Goal: Find contact information: Find contact information

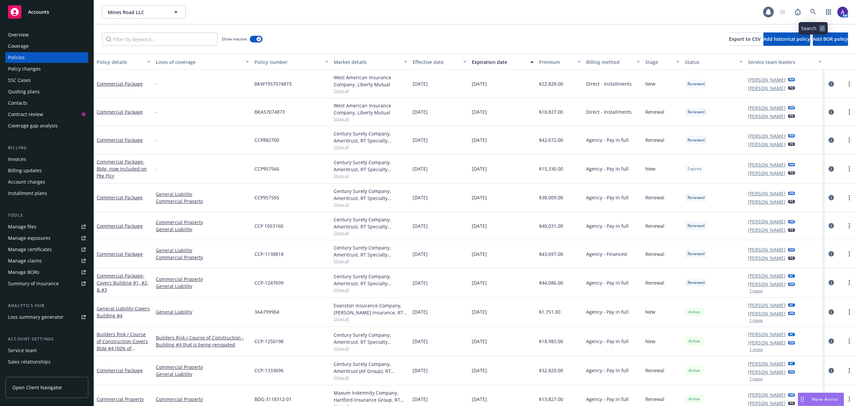
scroll to position [8, 0]
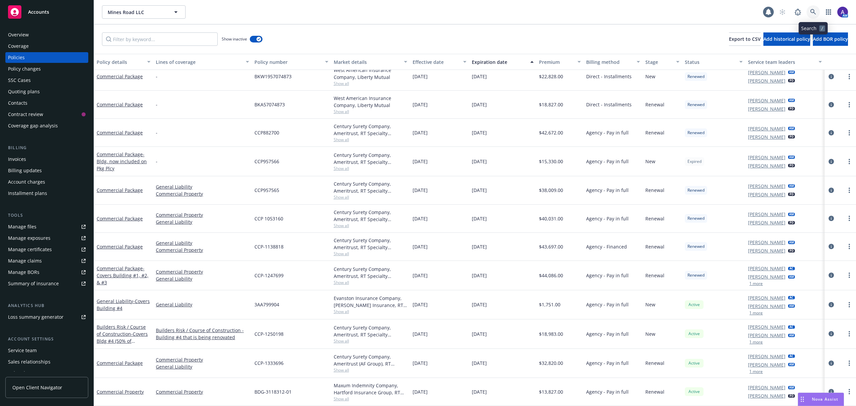
click at [809, 7] on link at bounding box center [812, 11] width 13 height 13
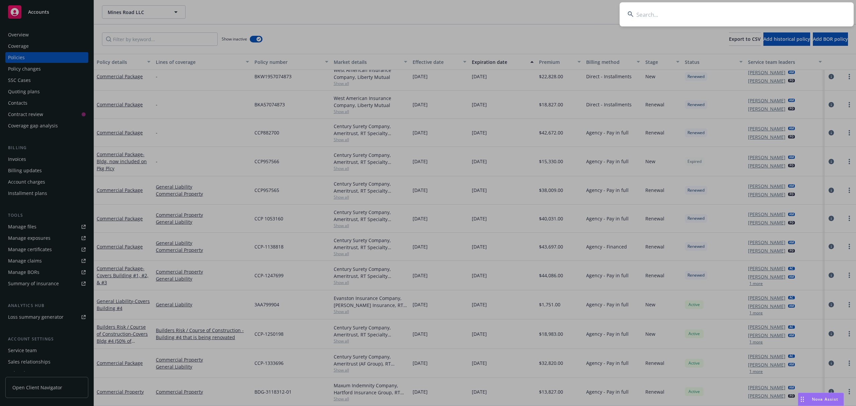
click at [772, 15] on input at bounding box center [736, 14] width 234 height 24
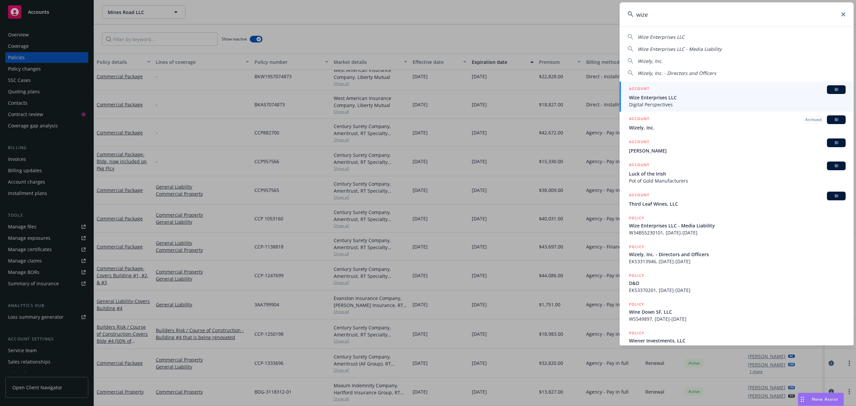
type input "wize"
click at [687, 100] on span "Wize Enterprises LLC" at bounding box center [737, 97] width 217 height 7
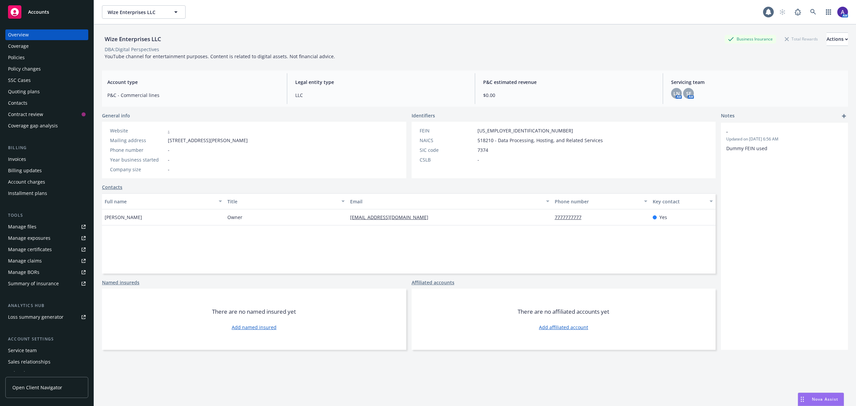
click at [28, 93] on div "Quoting plans" at bounding box center [24, 91] width 32 height 11
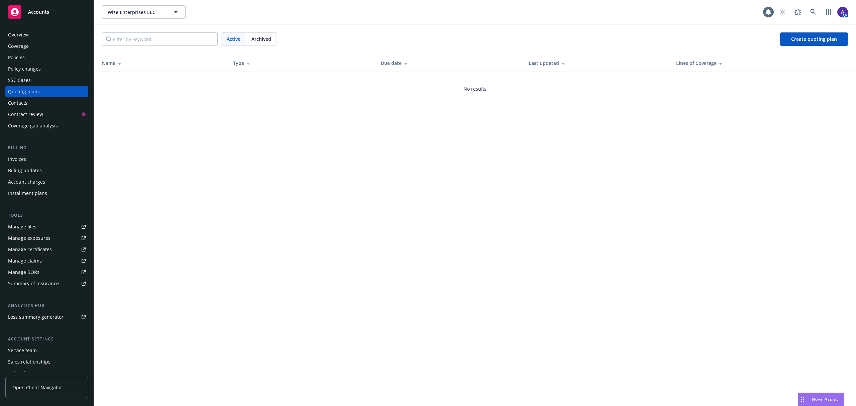
click at [267, 44] on div "Archived" at bounding box center [261, 39] width 30 height 13
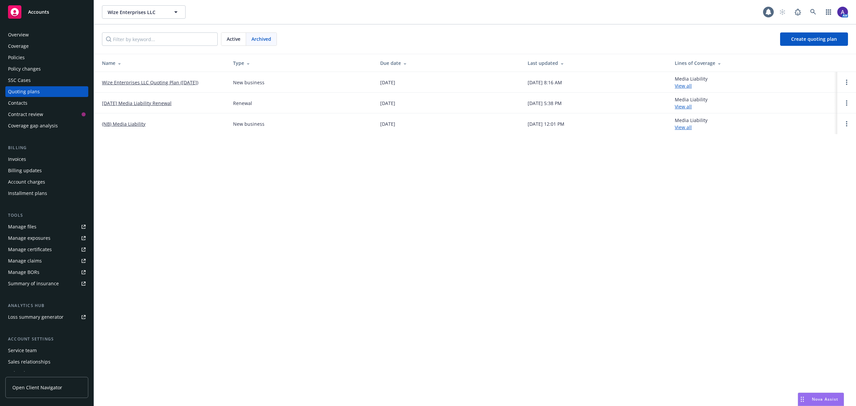
click at [232, 41] on span "Active" at bounding box center [234, 38] width 14 height 7
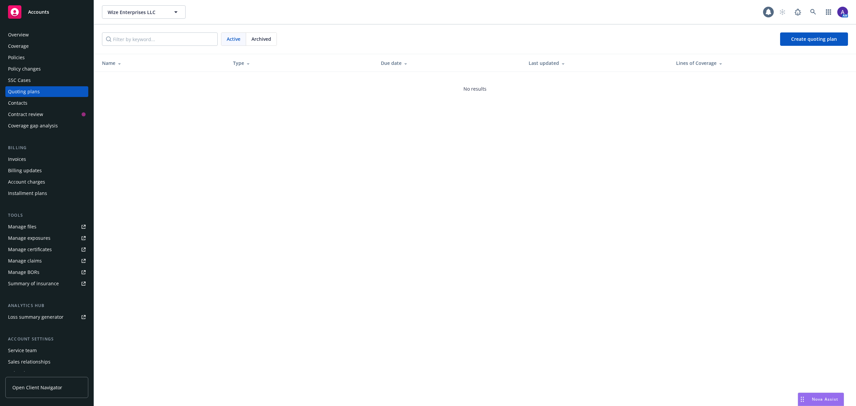
click at [29, 55] on div "Policies" at bounding box center [47, 57] width 78 height 11
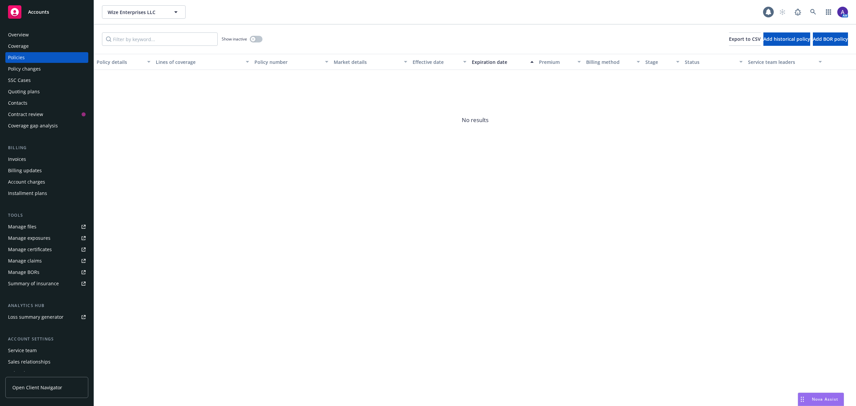
click at [251, 35] on div "Show inactive" at bounding box center [242, 38] width 41 height 13
click at [253, 37] on div "button" at bounding box center [253, 39] width 5 height 5
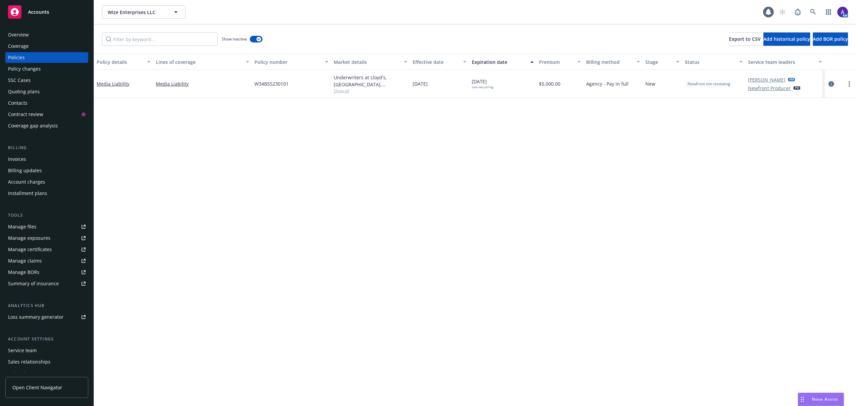
click at [831, 85] on icon "circleInformation" at bounding box center [830, 83] width 5 height 5
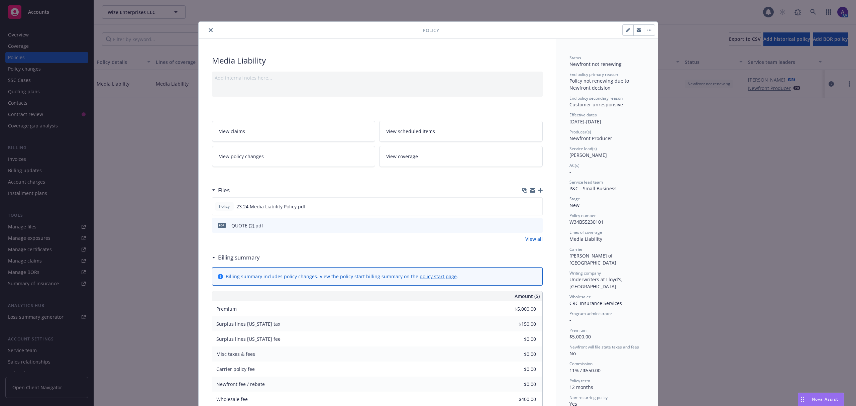
click at [533, 226] on icon "preview file" at bounding box center [536, 225] width 6 height 5
click at [209, 31] on icon "close" at bounding box center [211, 30] width 4 height 4
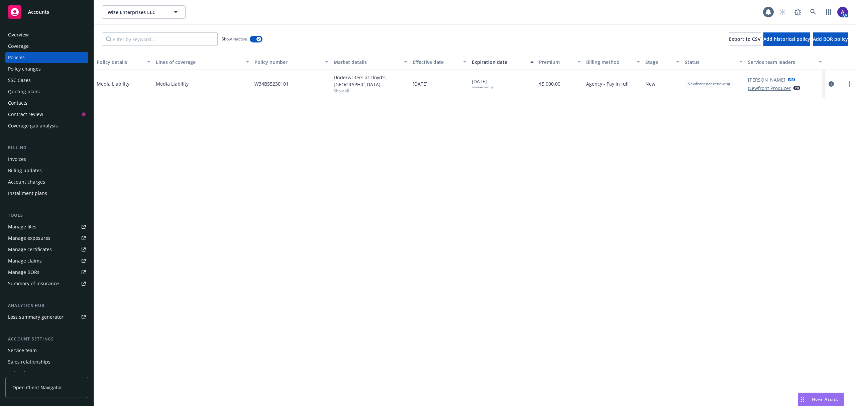
click at [35, 347] on div "Service team" at bounding box center [22, 350] width 29 height 11
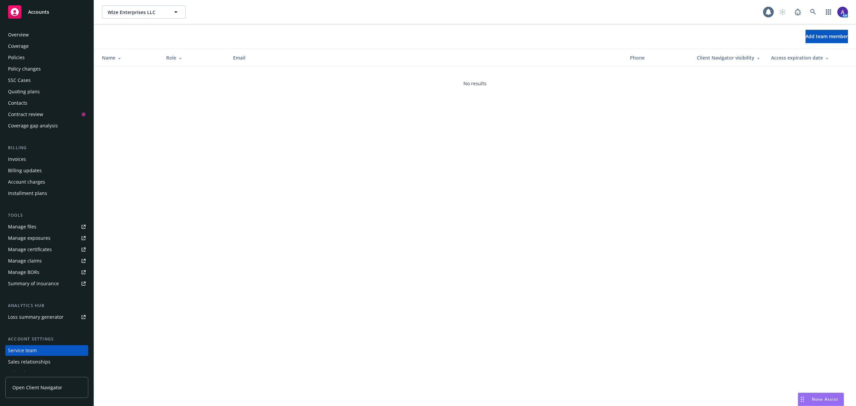
scroll to position [30, 0]
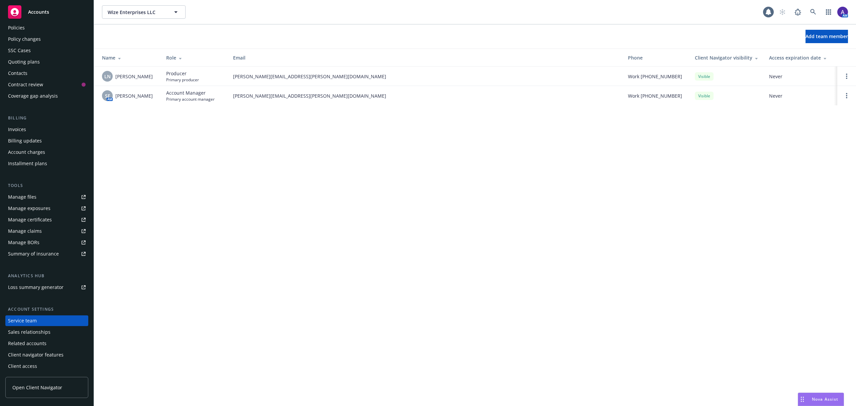
click at [652, 78] on span "Work [PHONE_NUMBER]" at bounding box center [655, 76] width 54 height 7
drag, startPoint x: 658, startPoint y: 78, endPoint x: 594, endPoint y: 164, distance: 108.1
click at [594, 164] on div "Wize Enterprises LLC Wize Enterprises LLC 1 AM Add team member Name Role Email …" at bounding box center [475, 203] width 762 height 406
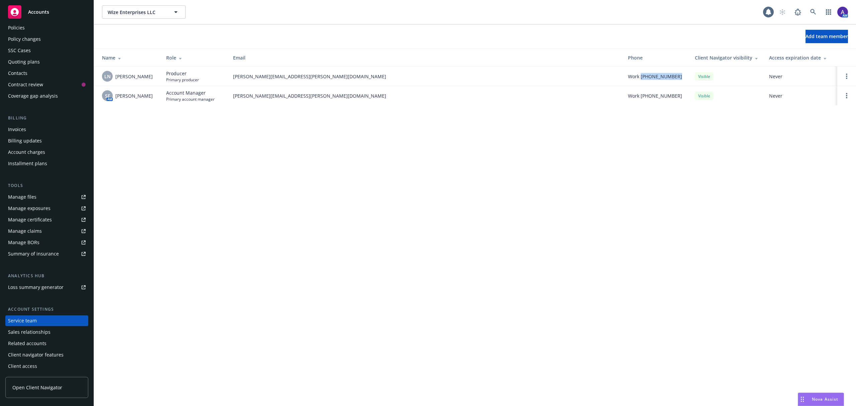
drag, startPoint x: 674, startPoint y: 76, endPoint x: 642, endPoint y: 74, distance: 32.1
click at [642, 74] on div "Work [PHONE_NUMBER]" at bounding box center [656, 76] width 56 height 7
copy span "[PHONE_NUMBER]"
click at [38, 74] on div "Contacts" at bounding box center [47, 73] width 78 height 11
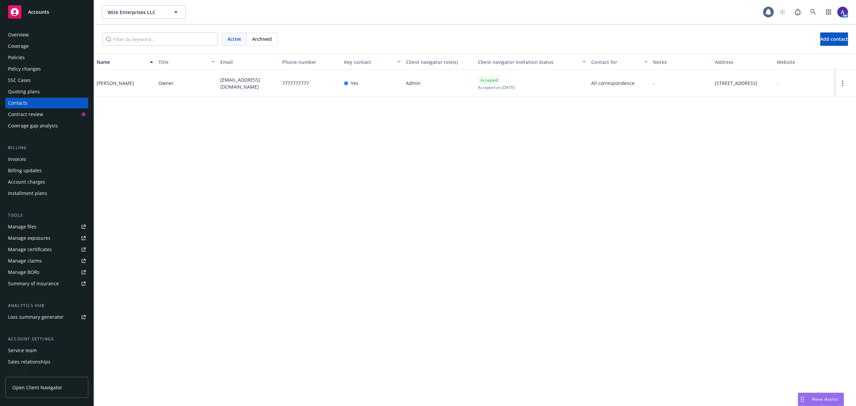
click at [41, 57] on div "Policies" at bounding box center [47, 57] width 78 height 11
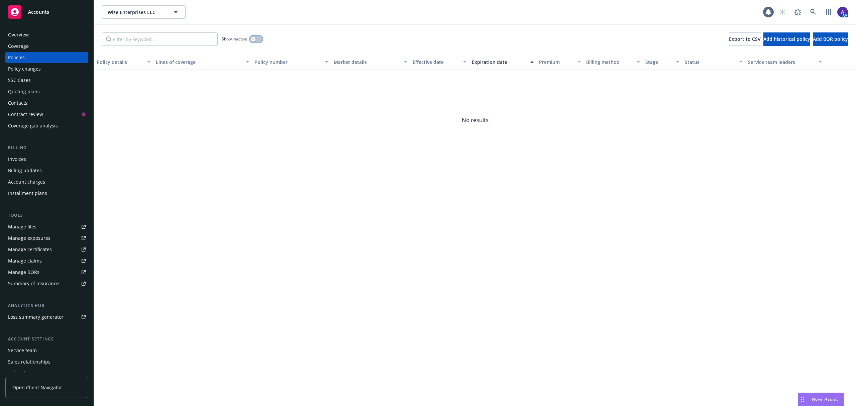
click at [259, 38] on button "button" at bounding box center [256, 39] width 13 height 7
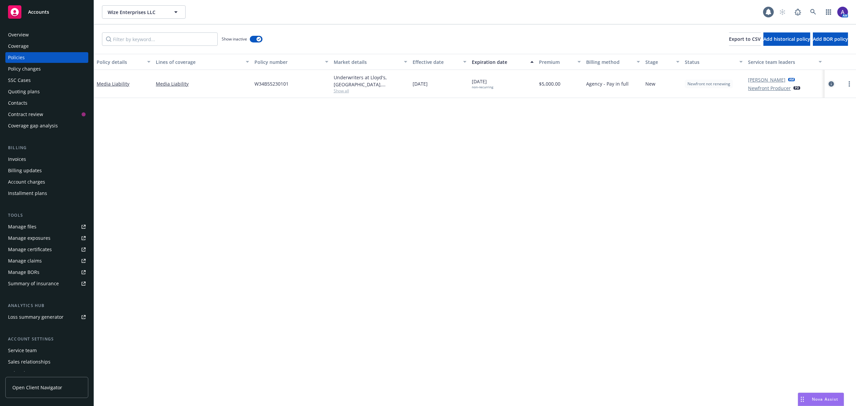
click at [829, 83] on icon "circleInformation" at bounding box center [830, 83] width 5 height 5
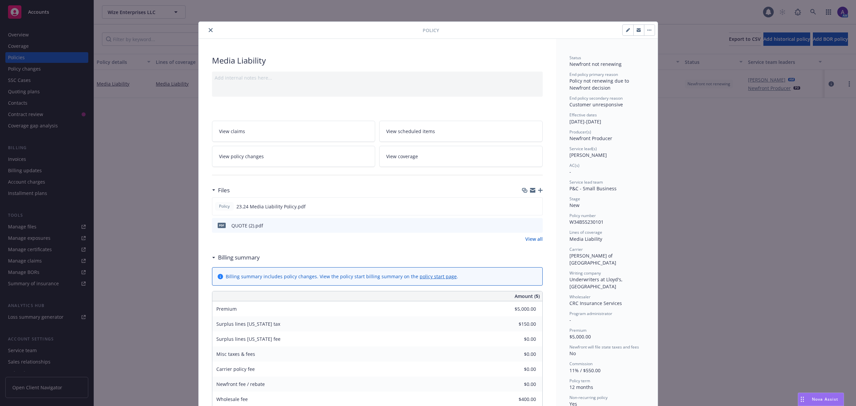
scroll to position [20, 0]
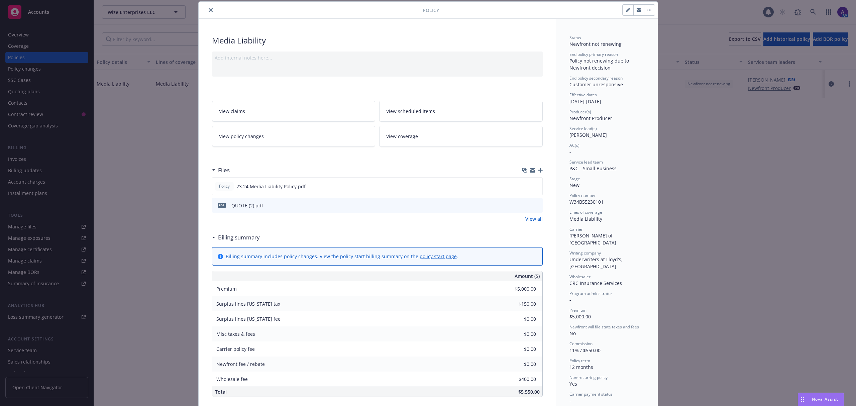
click at [209, 9] on icon "close" at bounding box center [211, 10] width 4 height 4
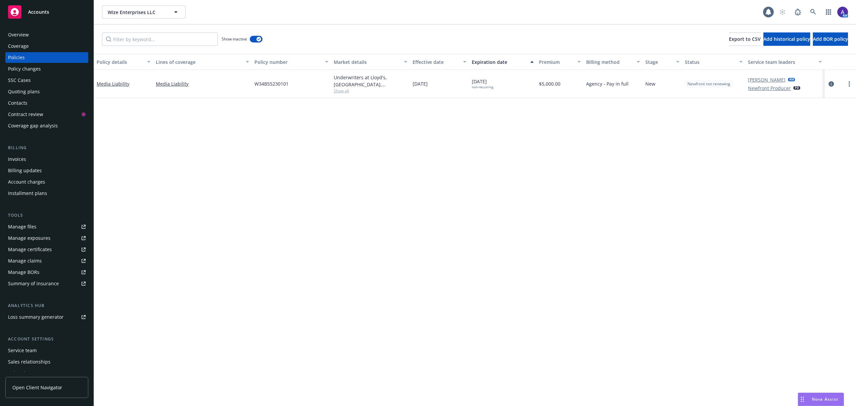
click at [347, 90] on span "Show all" at bounding box center [371, 91] width 74 height 6
